Goal: Task Accomplishment & Management: Complete application form

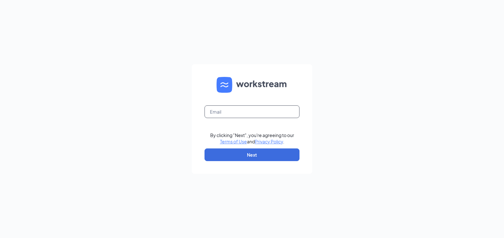
click at [238, 109] on input "text" at bounding box center [252, 111] width 95 height 13
type input "csmith18882@gmail.com"
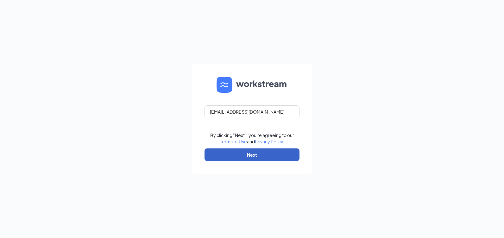
click at [232, 154] on button "Next" at bounding box center [252, 155] width 95 height 13
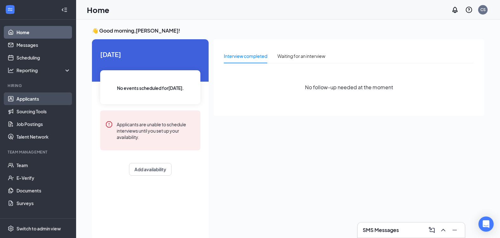
click at [44, 100] on link "Applicants" at bounding box center [43, 99] width 54 height 13
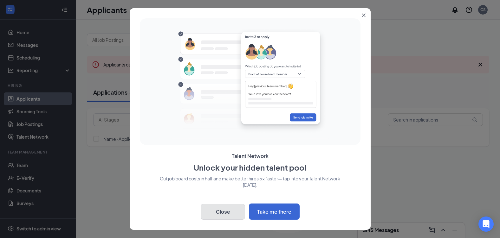
click at [230, 215] on button "Close" at bounding box center [223, 212] width 44 height 16
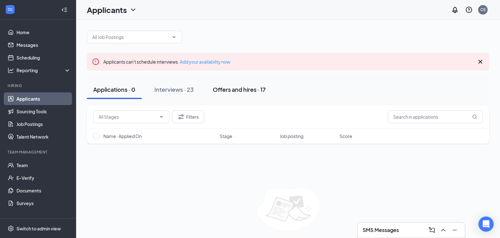
scroll to position [22, 0]
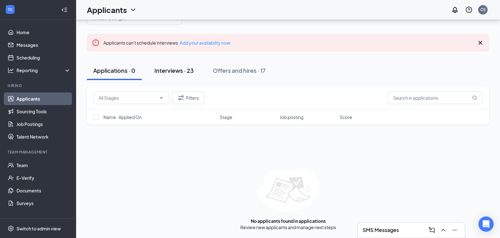
click at [184, 73] on div "Interviews · 23" at bounding box center [173, 71] width 39 height 8
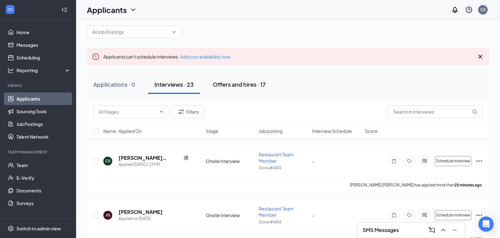
scroll to position [32, 0]
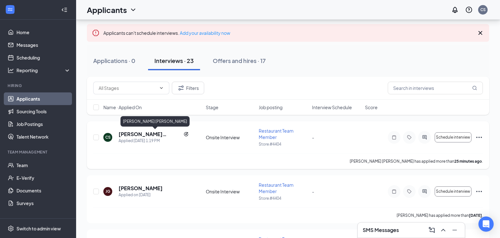
click at [144, 135] on h5 "[PERSON_NAME] [PERSON_NAME]" at bounding box center [149, 134] width 62 height 7
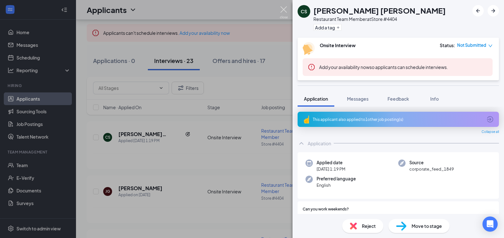
click at [286, 10] on img at bounding box center [284, 12] width 8 height 12
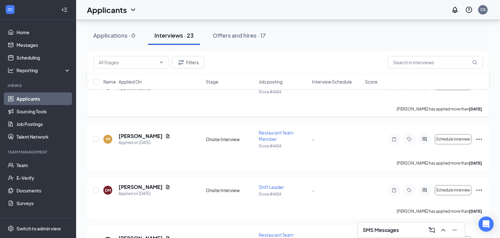
scroll to position [507, 0]
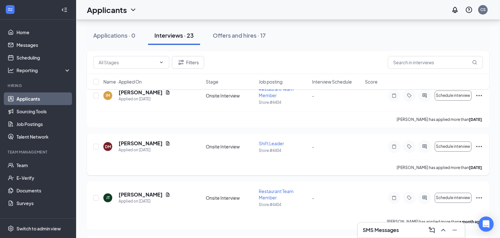
click at [265, 144] on span "Shift Leader" at bounding box center [271, 144] width 25 height 6
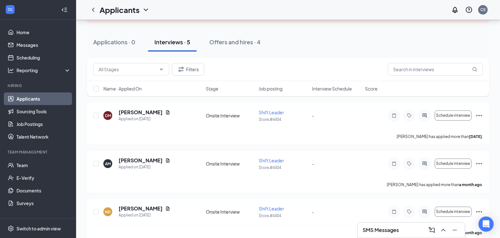
scroll to position [63, 0]
click at [167, 111] on icon "Document" at bounding box center [167, 112] width 3 height 4
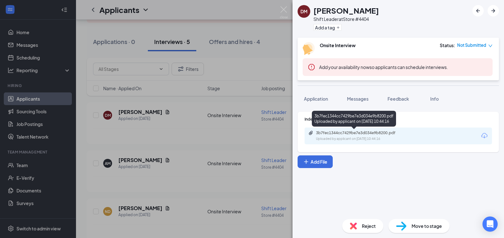
click at [353, 135] on div "3b7fec1344cc7429be7e3d034e9b8200.pdf" at bounding box center [360, 133] width 89 height 5
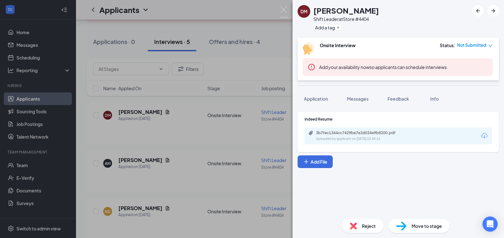
click at [210, 194] on div "DM Doreen Malonson Shift Leader at Store #4404 Add a tag Onsite Interview Statu…" at bounding box center [252, 119] width 504 height 238
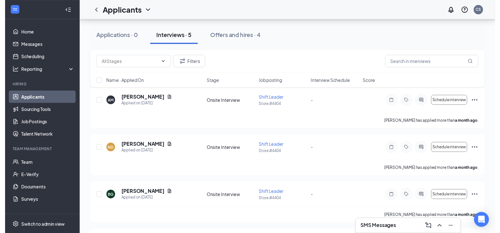
scroll to position [127, 0]
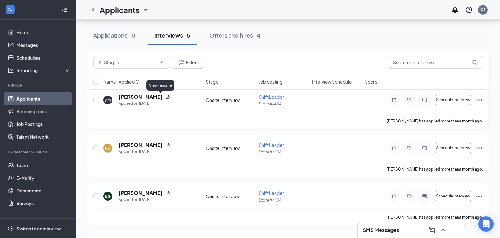
click at [166, 98] on icon "Document" at bounding box center [167, 97] width 3 height 4
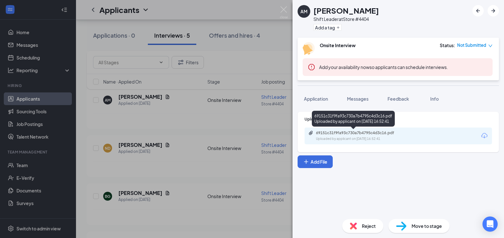
click at [346, 135] on div "69151c31f9fa93c730a7b4795c4d3c16.pdf" at bounding box center [360, 133] width 89 height 5
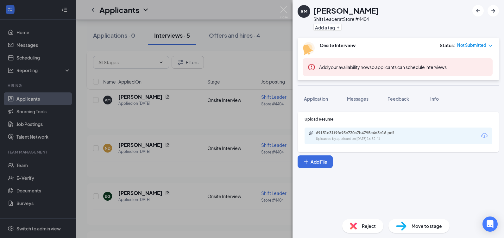
click at [187, 189] on div "AM Allan Malonson Shift Leader at Store #4404 Add a tag Onsite Interview Status…" at bounding box center [252, 119] width 504 height 238
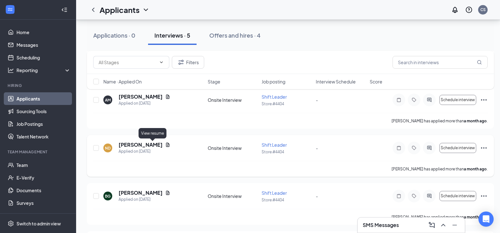
click at [165, 144] on icon "Document" at bounding box center [167, 145] width 5 height 5
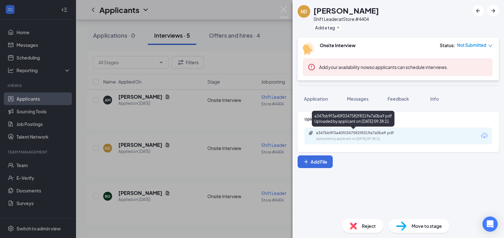
click at [360, 132] on div "a347bb9f3a40f0347582f8319a7a0ba9.pdf" at bounding box center [360, 133] width 89 height 5
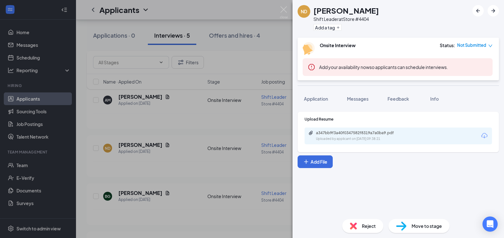
click at [198, 130] on div "ND Nolan Duffy Shift Leader at Store #4404 Add a tag Onsite Interview Status : …" at bounding box center [252, 119] width 504 height 238
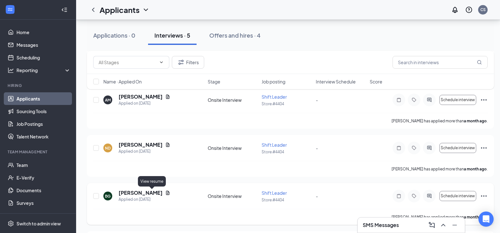
click at [165, 195] on icon "Document" at bounding box center [167, 193] width 5 height 5
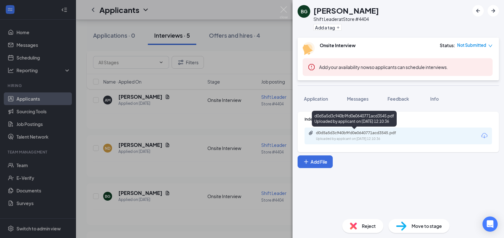
click at [349, 136] on div "d0d5a5d3c940b9fd0e0640771acd3545.pdf Uploaded by applicant on Aug 14, 2025 at 1…" at bounding box center [360, 136] width 103 height 11
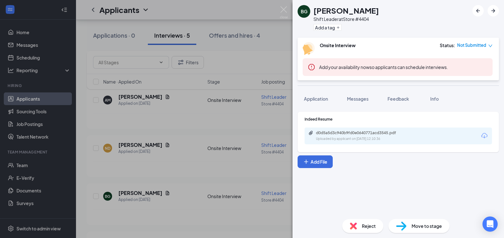
click at [186, 188] on div "BG Brett Garris Shift Leader at Store #4404 Add a tag Onsite Interview Status :…" at bounding box center [252, 119] width 504 height 238
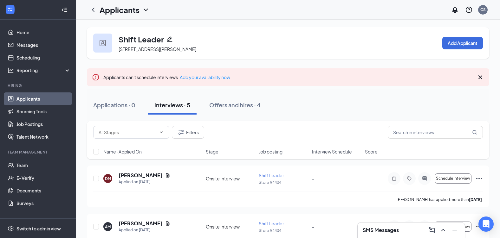
click at [37, 102] on link "Applicants" at bounding box center [43, 99] width 54 height 13
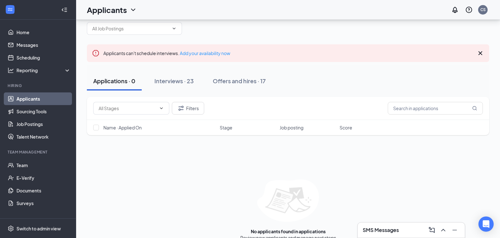
scroll to position [22, 0]
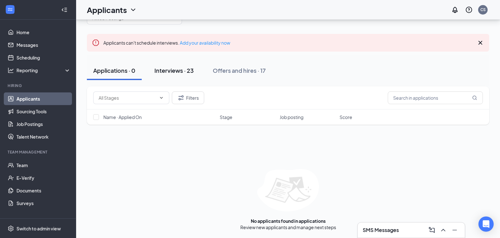
click at [183, 74] on div "Interviews · 23" at bounding box center [173, 71] width 39 height 8
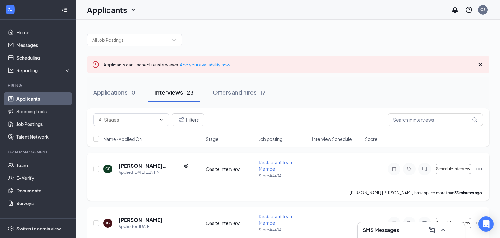
click at [478, 169] on icon "Ellipses" at bounding box center [479, 169] width 8 height 8
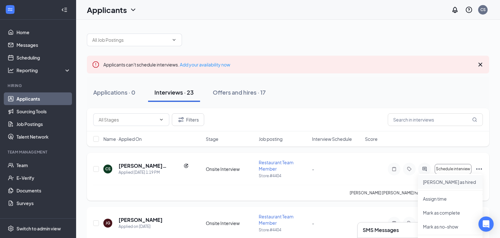
click at [448, 181] on p "Mark as hired" at bounding box center [450, 182] width 54 height 6
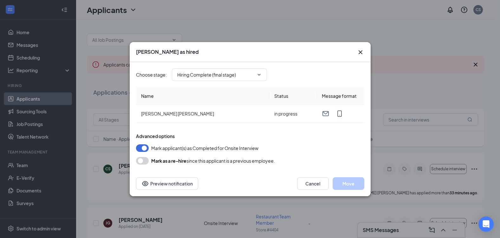
type input "Hiring Complete (final stage)"
click at [344, 181] on button "Move" at bounding box center [348, 183] width 32 height 13
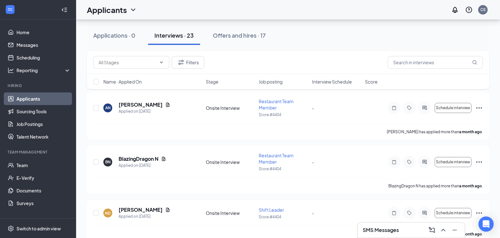
scroll to position [950, 0]
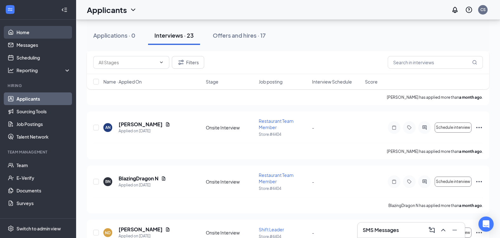
click at [26, 35] on link "Home" at bounding box center [43, 32] width 54 height 13
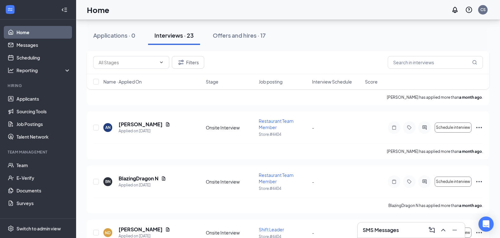
scroll to position [13, 0]
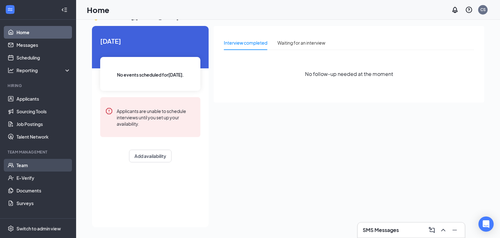
click at [29, 165] on link "Team" at bounding box center [43, 165] width 54 height 13
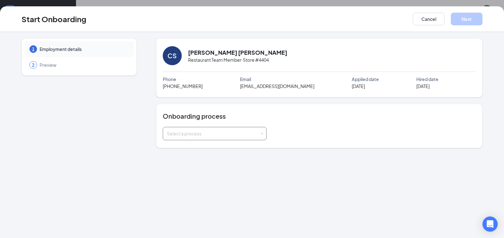
click at [220, 132] on div "Select a process" at bounding box center [213, 134] width 93 height 6
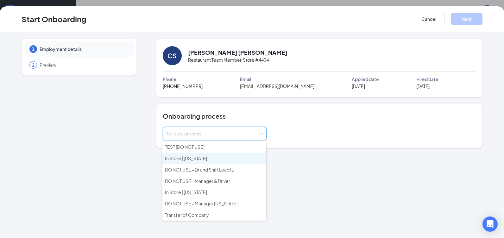
click at [214, 159] on li "In Store | Florida" at bounding box center [215, 158] width 104 height 11
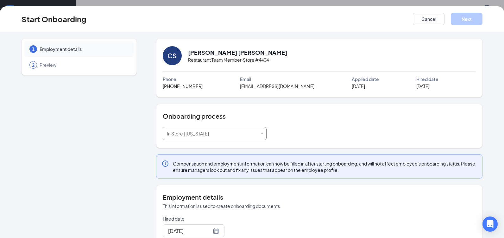
click at [253, 134] on div "Select a process In Store | Florida" at bounding box center [215, 133] width 96 height 13
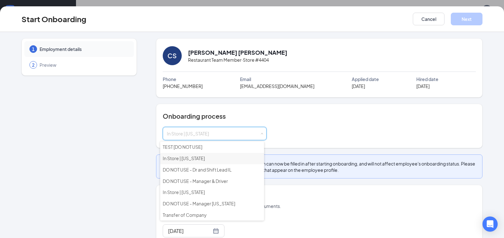
click at [214, 159] on li "In Store | Florida" at bounding box center [212, 158] width 104 height 11
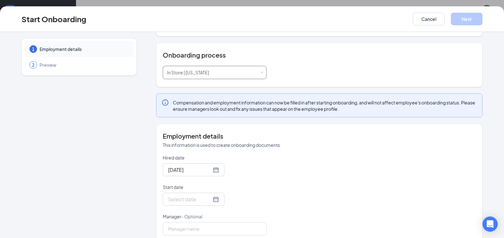
scroll to position [73, 0]
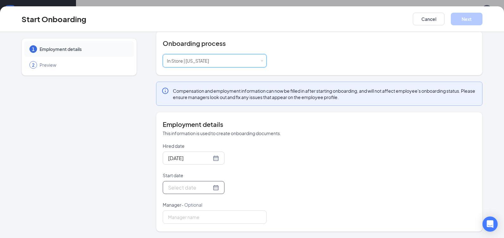
click at [208, 188] on div at bounding box center [193, 188] width 51 height 8
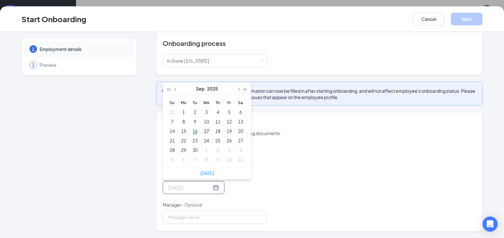
type input "Sep 17, 2025"
click at [205, 132] on div "17" at bounding box center [207, 131] width 8 height 8
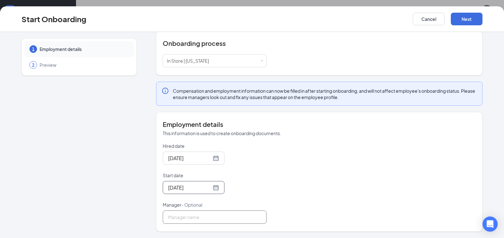
click at [210, 219] on input "Manager - Optional" at bounding box center [215, 217] width 104 height 13
type input "[PERSON_NAME]"
click at [468, 20] on button "Next" at bounding box center [467, 19] width 32 height 13
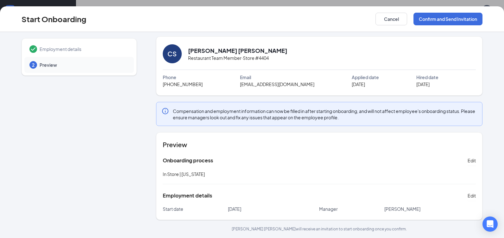
scroll to position [2, 0]
click at [436, 24] on button "Confirm and Send Invitation" at bounding box center [448, 19] width 69 height 13
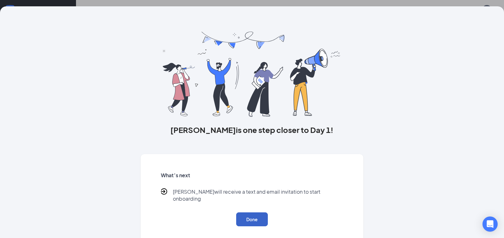
click at [247, 213] on button "Done" at bounding box center [252, 220] width 32 height 14
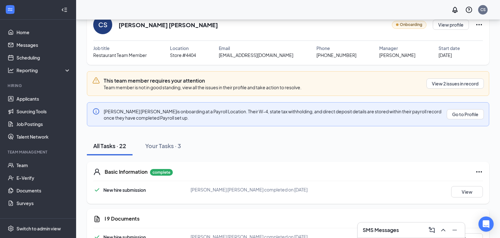
scroll to position [95, 0]
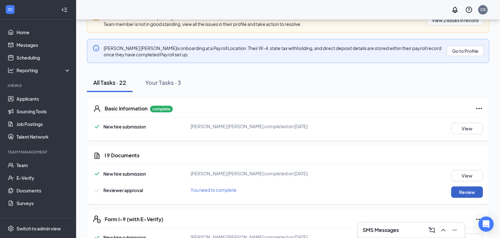
click at [457, 192] on button "Review" at bounding box center [467, 192] width 32 height 11
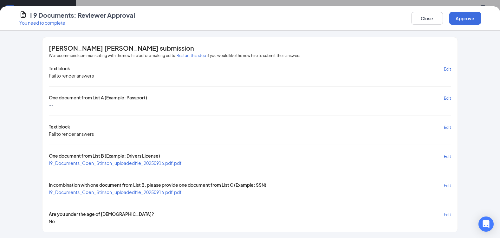
scroll to position [1, 0]
click at [448, 67] on span "Edit" at bounding box center [447, 68] width 7 height 5
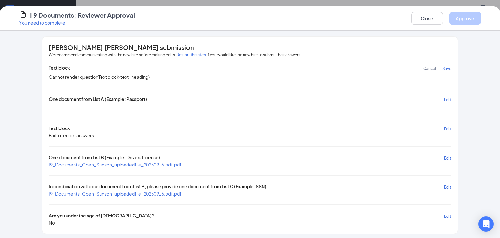
click at [108, 76] on div "Cannot render question Text block ( text_heading )" at bounding box center [250, 76] width 402 height 7
click at [429, 20] on button "Close" at bounding box center [427, 18] width 32 height 13
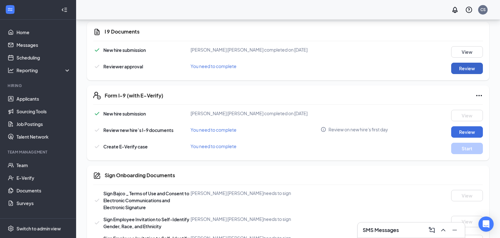
scroll to position [222, 0]
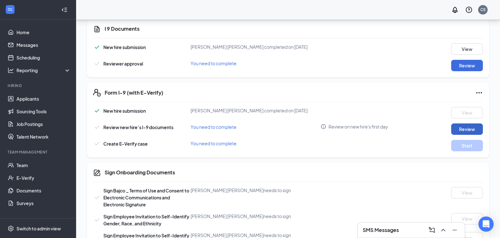
click at [460, 130] on button "Review" at bounding box center [467, 129] width 32 height 11
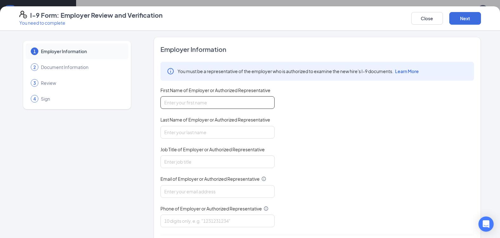
click at [245, 104] on input "First Name of Employer or Authorized Representative" at bounding box center [217, 102] width 114 height 13
type input "[PERSON_NAME]"
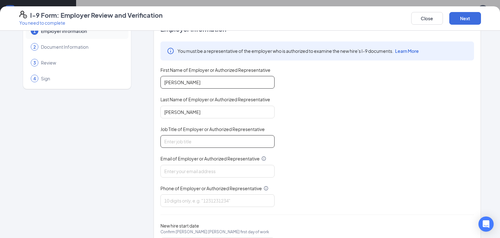
scroll to position [32, 0]
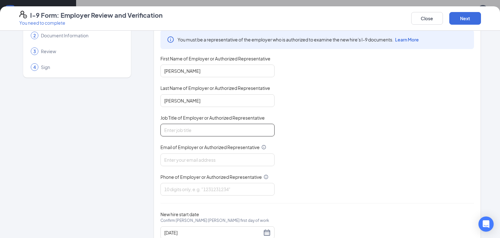
click at [208, 131] on input "Job Title of Employer or Authorized Representative" at bounding box center [217, 130] width 114 height 13
type input "General Manager"
click at [191, 166] on input "Email of Employer or Authorized Representative" at bounding box center [217, 160] width 114 height 13
type input "[EMAIL_ADDRESS][DOMAIN_NAME]"
click at [187, 190] on input "Phone of Employer or Authorized Representative" at bounding box center [217, 189] width 114 height 13
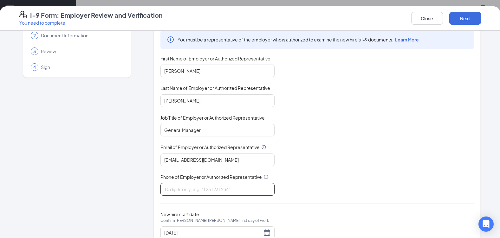
type input "9043920812"
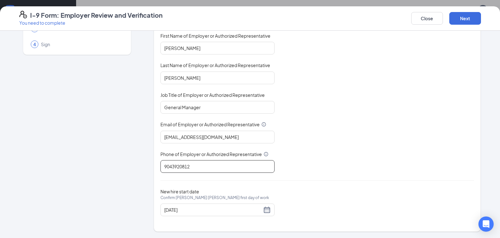
scroll to position [253, 0]
click at [461, 15] on button "Next" at bounding box center [465, 18] width 32 height 13
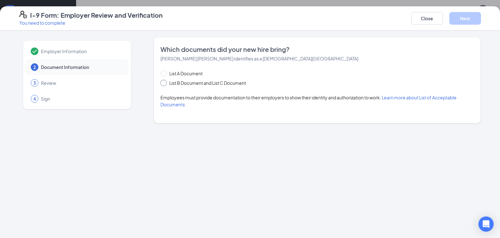
click at [168, 84] on span "List B Document and List C Document" at bounding box center [208, 83] width 82 height 7
click at [165, 84] on input "List B Document and List C Document" at bounding box center [162, 82] width 4 height 4
radio input "true"
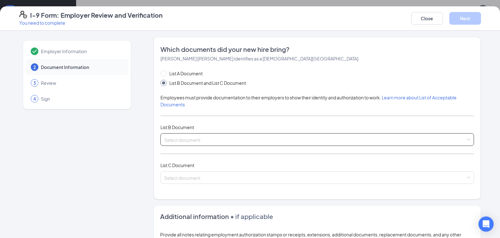
click at [218, 139] on input "search" at bounding box center [314, 139] width 301 height 10
